Goal: Check status: Check status

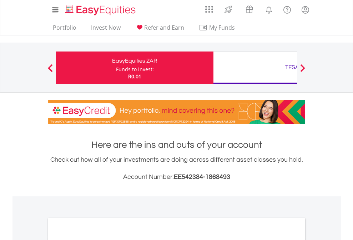
click at [116, 67] on div "Funds to invest:" at bounding box center [135, 69] width 38 height 7
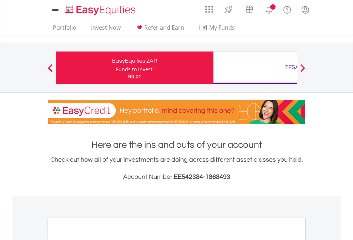
scroll to position [429, 0]
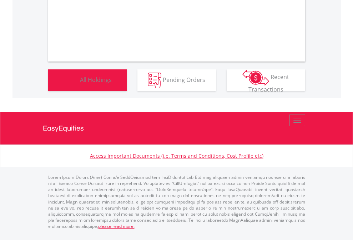
click at [80, 83] on span "All Holdings" at bounding box center [96, 79] width 32 height 8
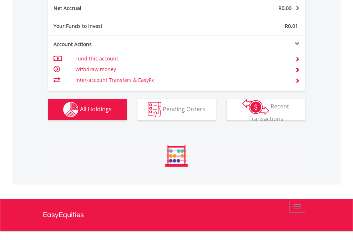
scroll to position [69, 112]
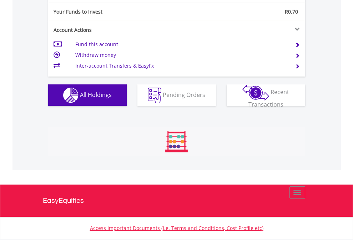
scroll to position [69, 112]
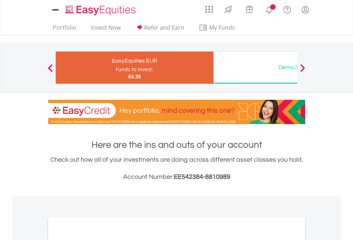
scroll to position [429, 0]
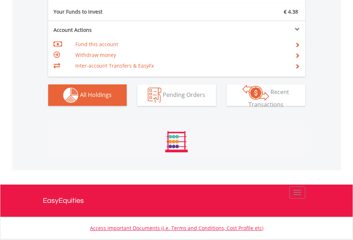
scroll to position [794, 0]
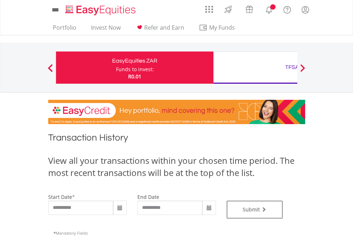
type input "**********"
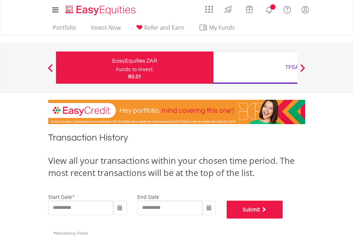
click at [283, 218] on button "Submit" at bounding box center [255, 209] width 56 height 18
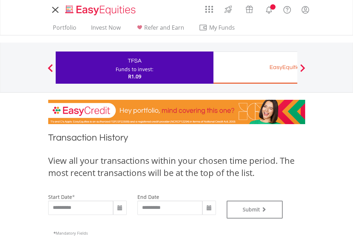
type input "**********"
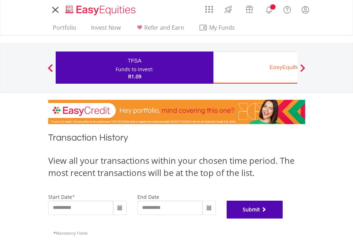
click at [283, 218] on button "Submit" at bounding box center [255, 209] width 56 height 18
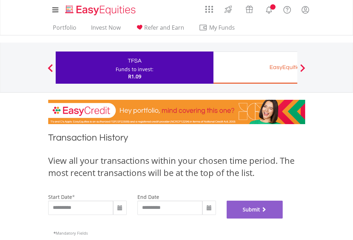
scroll to position [290, 0]
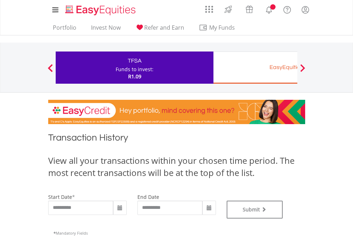
click at [255, 67] on div "EasyEquities EUR" at bounding box center [292, 67] width 149 height 10
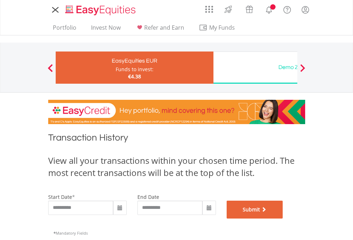
click at [283, 218] on button "Submit" at bounding box center [255, 209] width 56 height 18
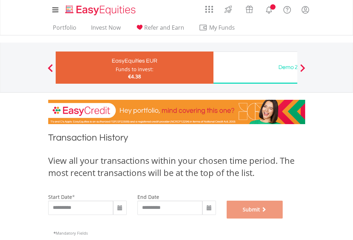
scroll to position [290, 0]
